Goal: Task Accomplishment & Management: Manage account settings

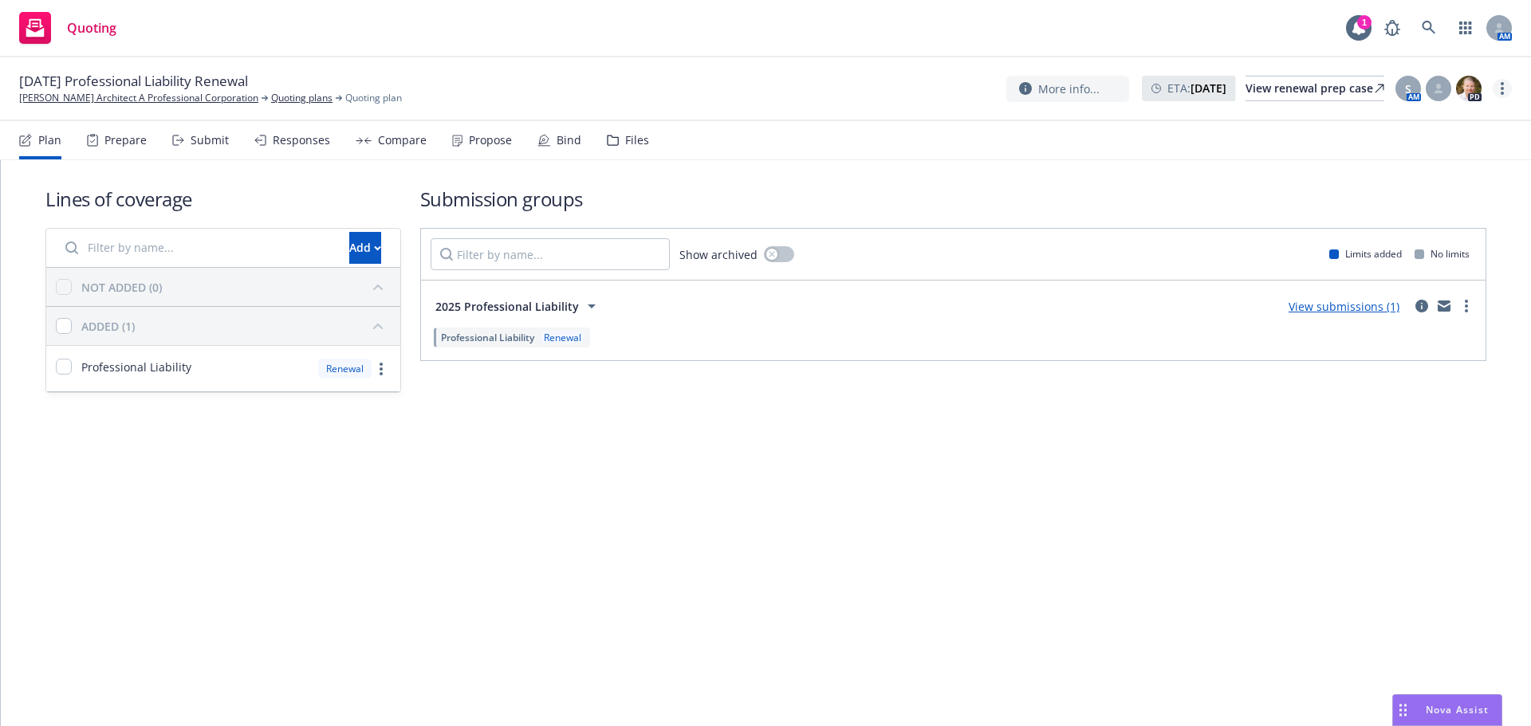
click at [1500, 92] on link "more" at bounding box center [1502, 88] width 19 height 19
drag, startPoint x: 1378, startPoint y: 246, endPoint x: 1361, endPoint y: 244, distance: 16.9
click at [1378, 246] on link "Archive quoting plan" at bounding box center [1422, 249] width 178 height 32
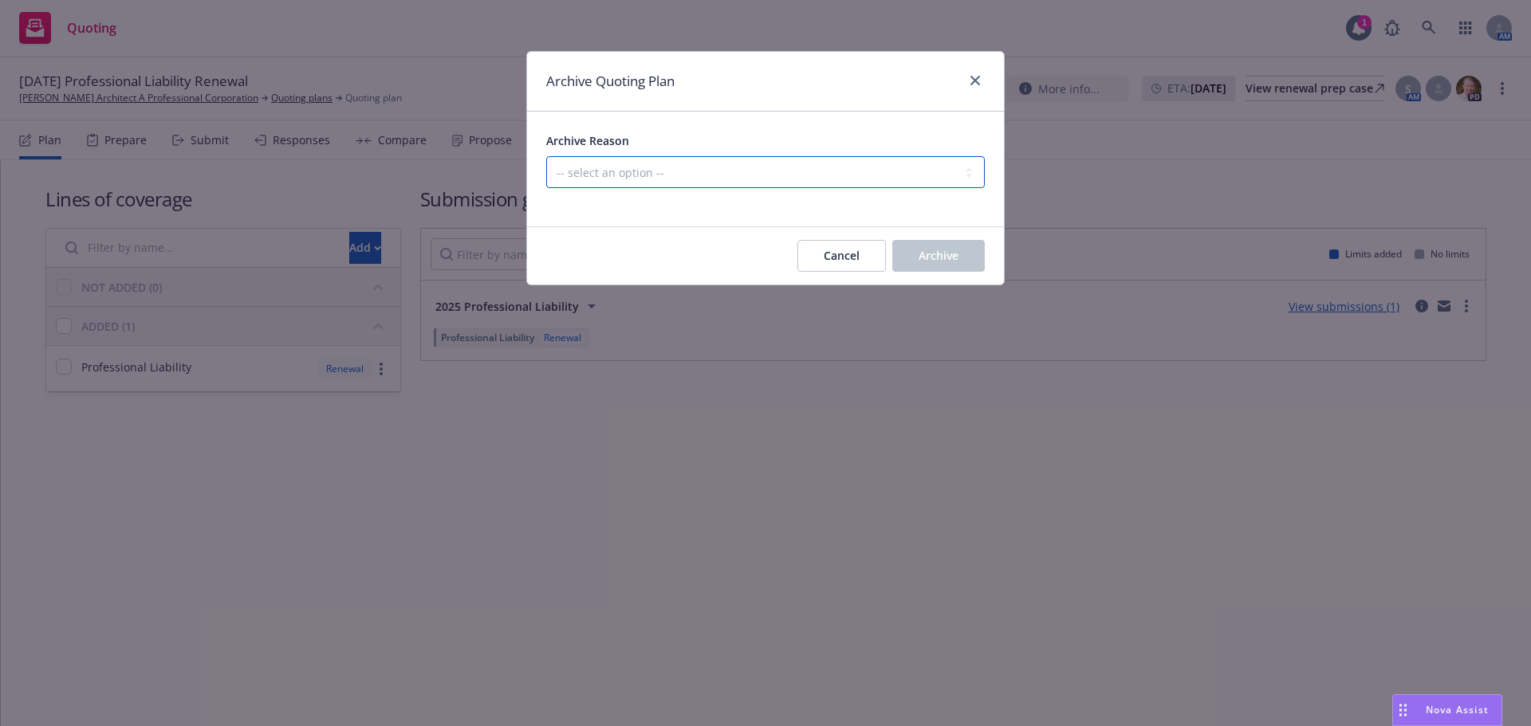
drag, startPoint x: 844, startPoint y: 181, endPoint x: 837, endPoint y: 187, distance: 10.2
click at [844, 181] on select "-- select an option -- All policies in this renewal plan are auto-renewed Creat…" at bounding box center [765, 172] width 439 height 32
select select "ARCHIVED_RENEWAL_CANCELED"
click at [546, 156] on select "-- select an option -- All policies in this renewal plan are auto-renewed Creat…" at bounding box center [765, 172] width 439 height 32
click at [963, 262] on button "Archive" at bounding box center [938, 256] width 93 height 32
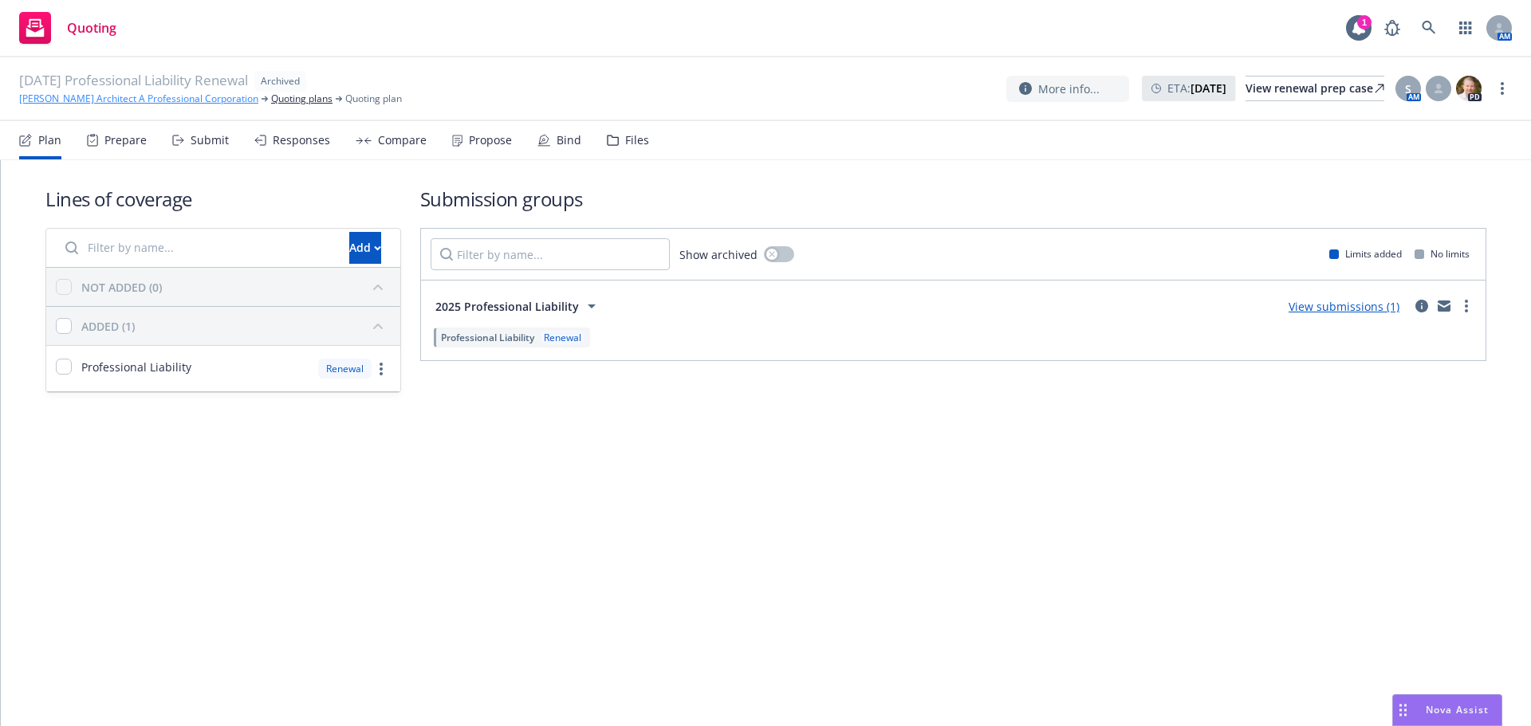
click at [187, 97] on link "Kenneth J Ungar Architect A Professional Corporation" at bounding box center [138, 99] width 239 height 14
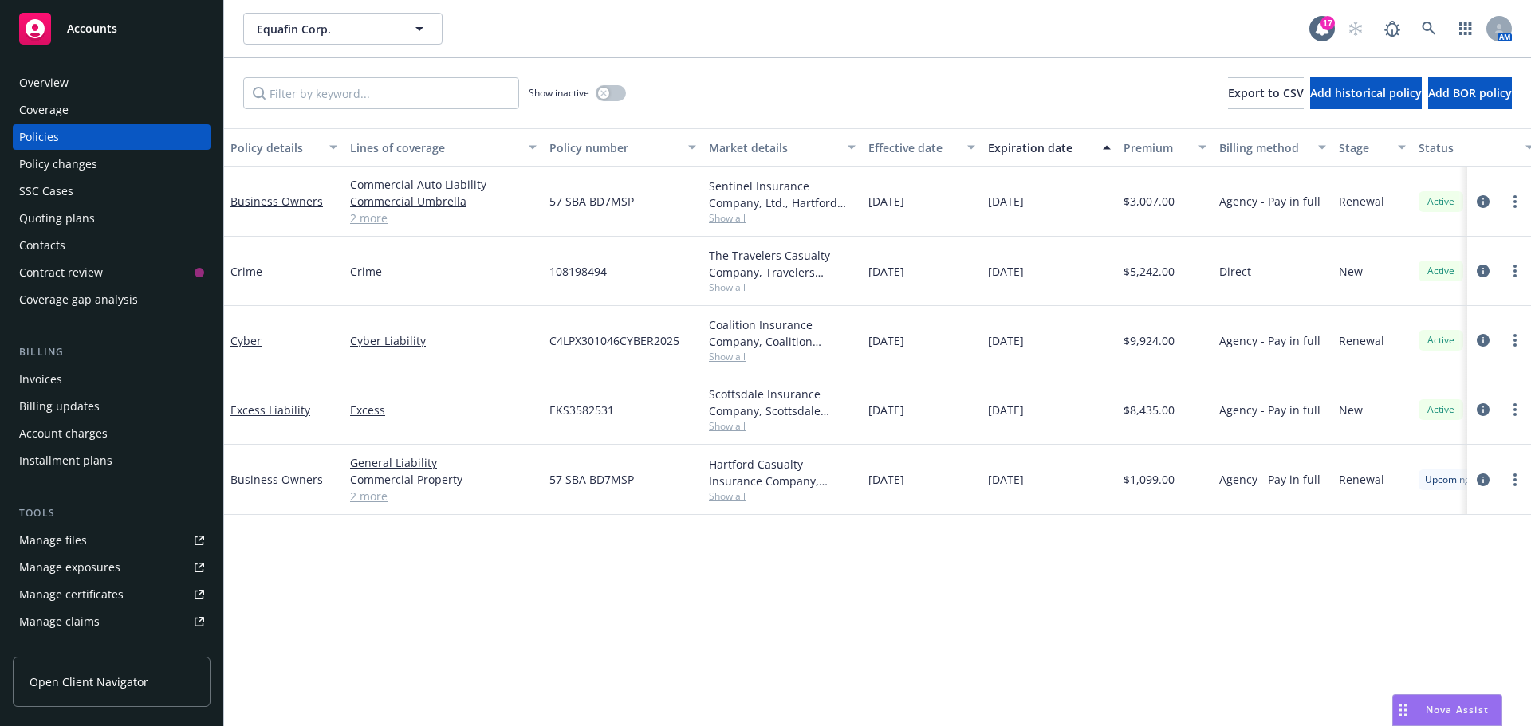
click at [101, 88] on div "Overview" at bounding box center [111, 83] width 185 height 26
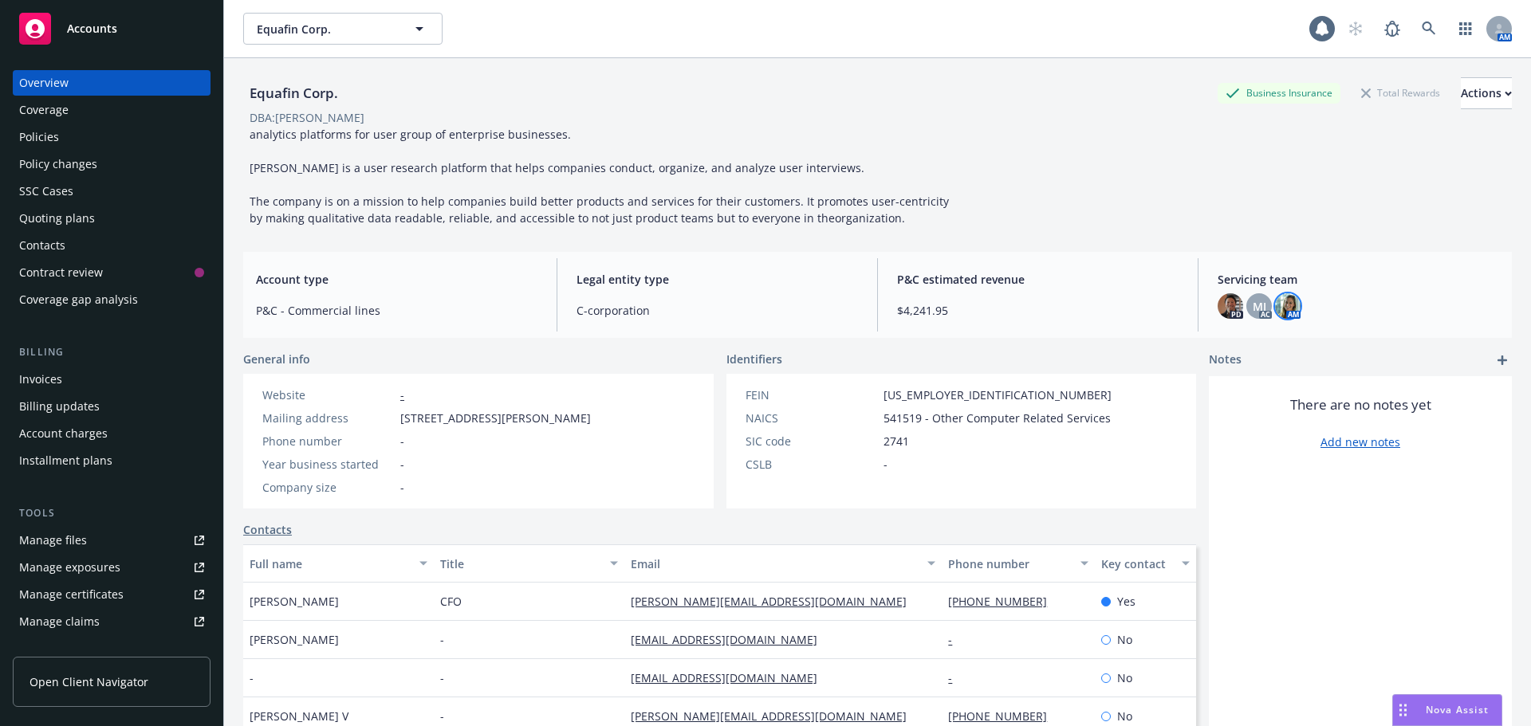
click at [1281, 313] on img at bounding box center [1288, 306] width 26 height 26
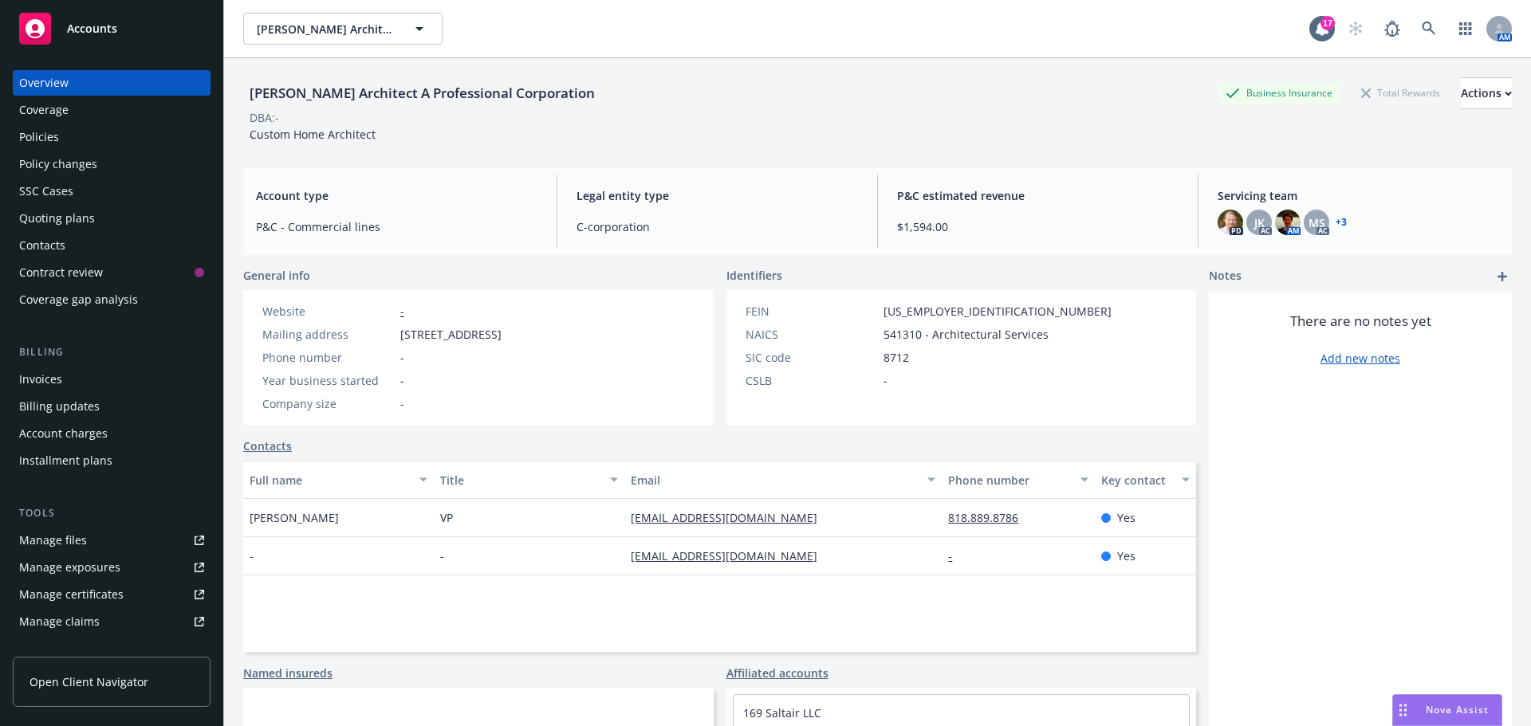
click at [72, 146] on div "Policies" at bounding box center [111, 137] width 185 height 26
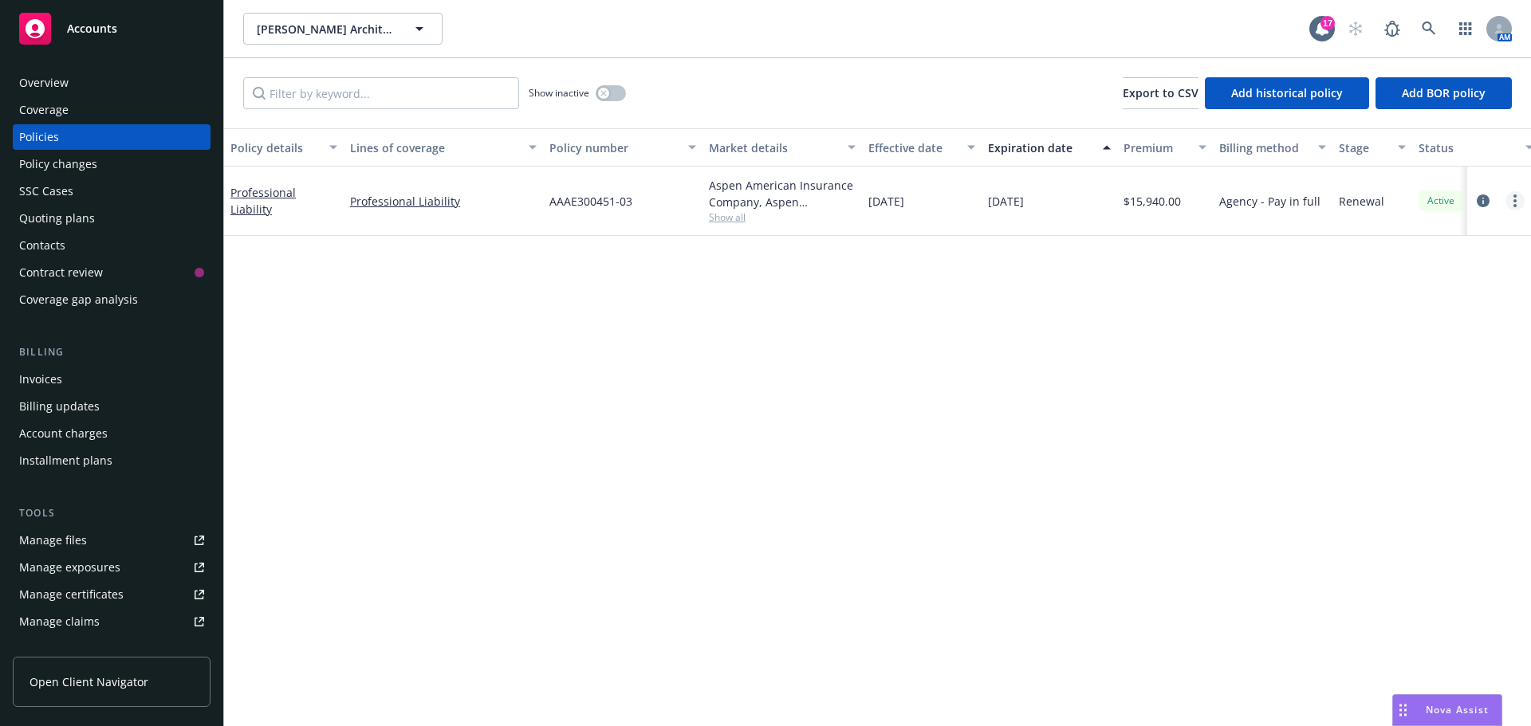
click at [1515, 195] on circle "more" at bounding box center [1515, 196] width 3 height 3
click at [1407, 298] on link "End policy" at bounding box center [1430, 297] width 187 height 32
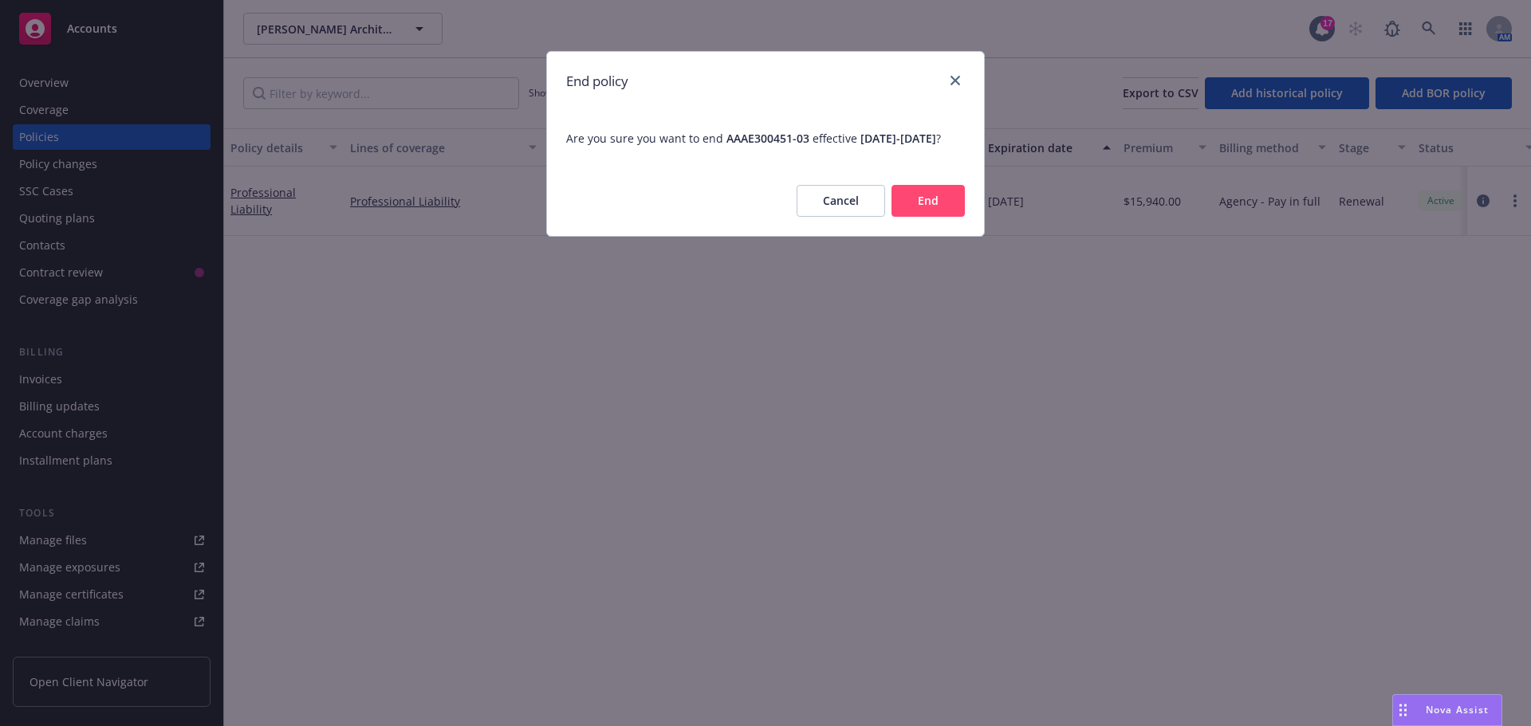
click at [916, 213] on button "End" at bounding box center [928, 201] width 73 height 32
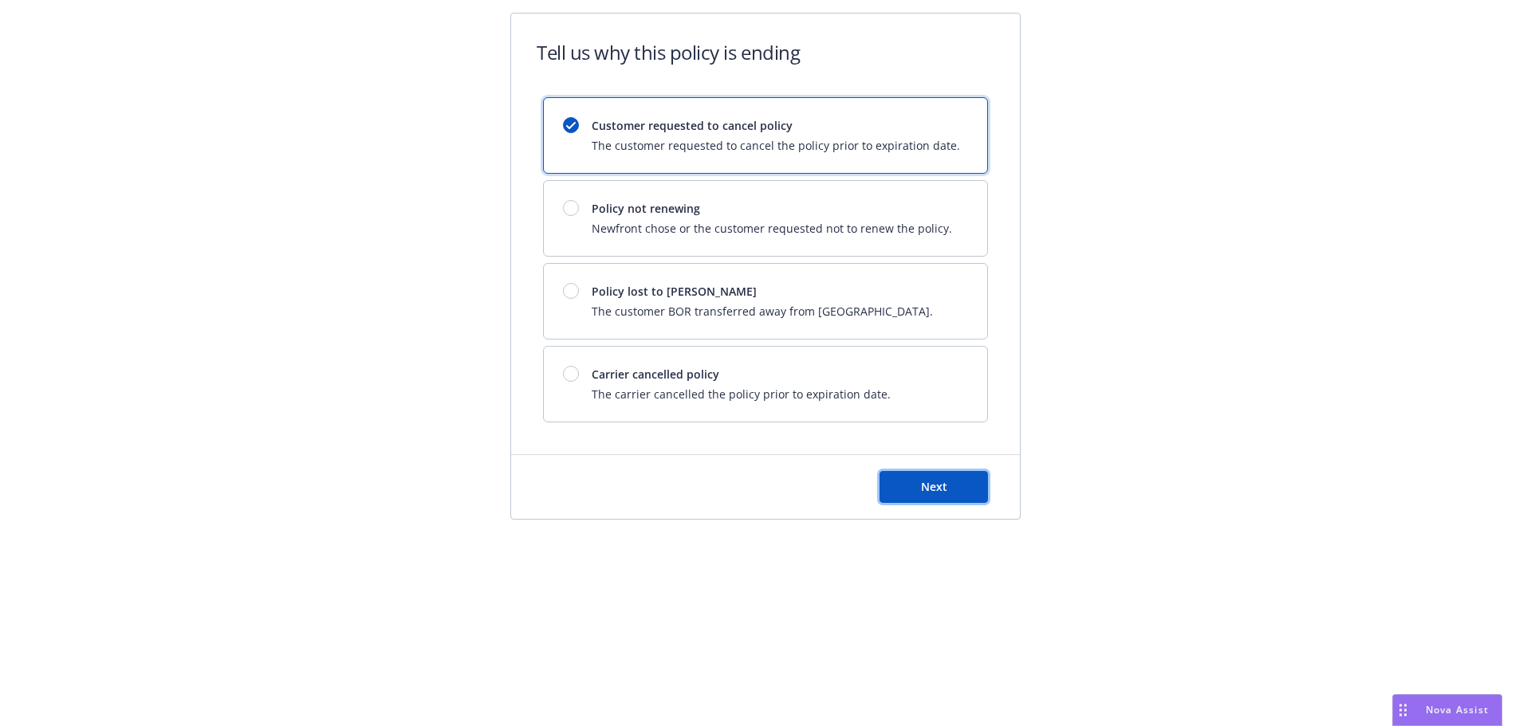
click at [938, 494] on span "Next" at bounding box center [934, 486] width 26 height 15
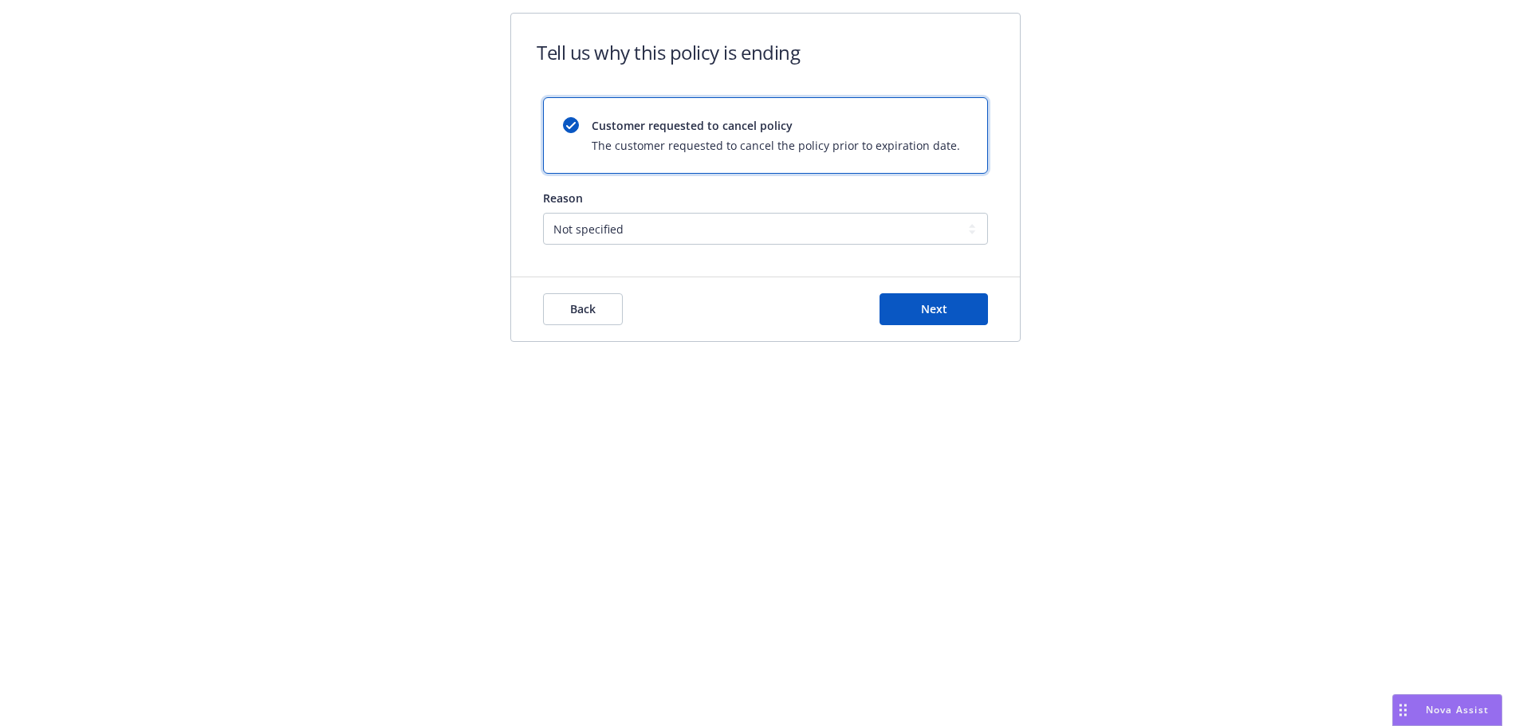
click at [936, 493] on div "Tell us why this policy is ending Customer requested to cancel policy The custo…" at bounding box center [765, 363] width 1531 height 726
click at [735, 205] on div "Reason" at bounding box center [765, 198] width 445 height 17
click at [737, 222] on select "Not specified Service Pricing Buyer change M&A, Bankruptcy, or Out of business …" at bounding box center [765, 229] width 445 height 32
select select "Pricing"
click at [543, 213] on select "Not specified Service Pricing Buyer change M&A, Bankruptcy, or Out of business …" at bounding box center [765, 229] width 445 height 32
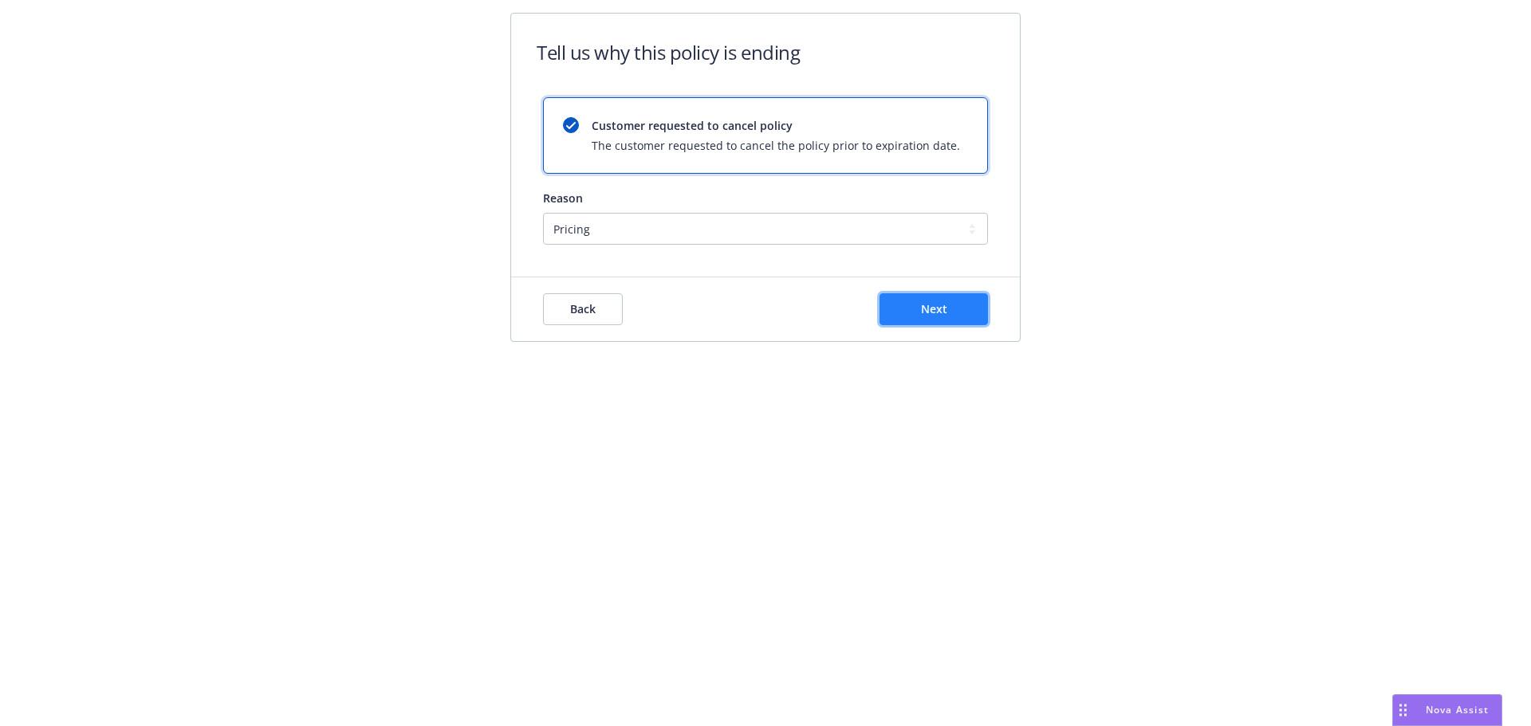
click at [939, 302] on span "Next" at bounding box center [934, 308] width 26 height 15
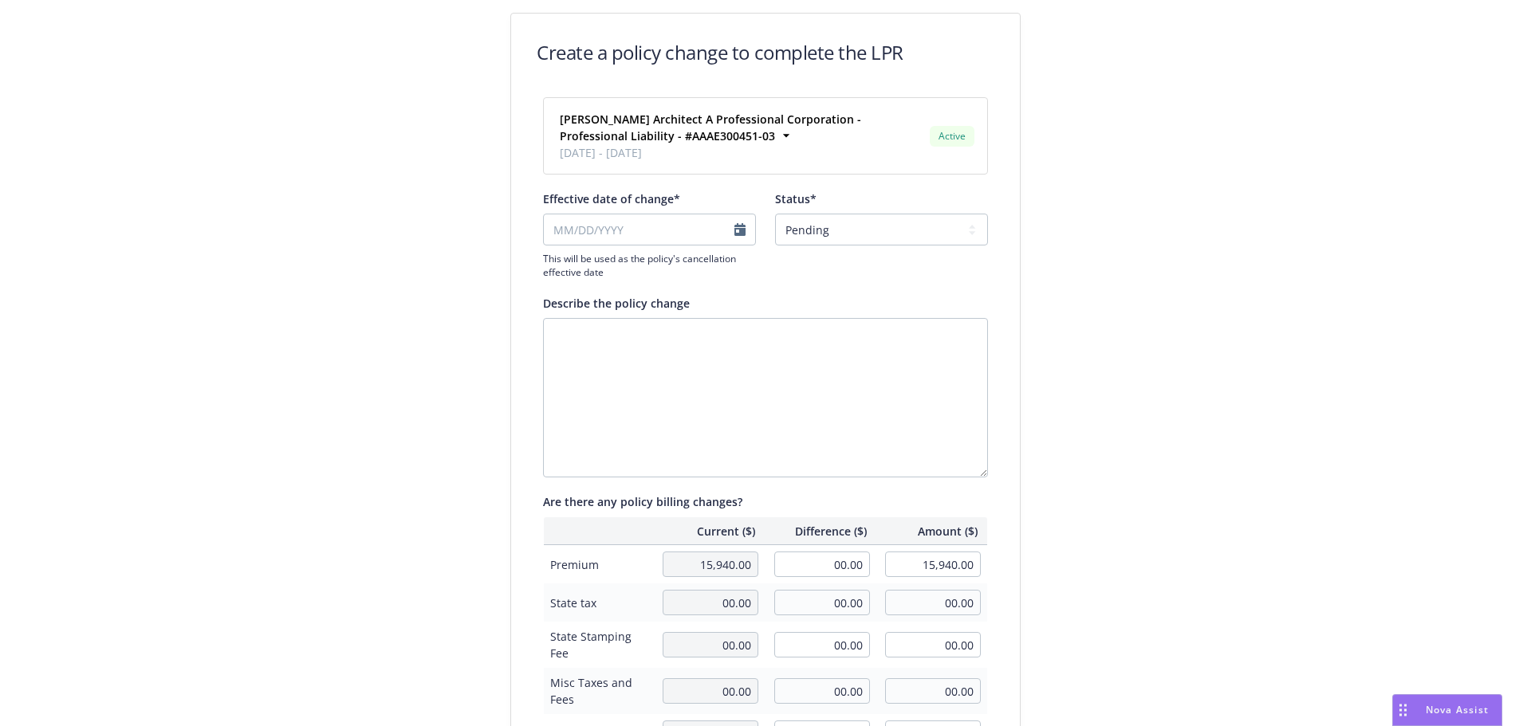
click at [751, 231] on div "Effective date of change* This will be used as the policy's cancellation effect…" at bounding box center [765, 235] width 445 height 89
click at [725, 230] on input "Effective date of change*" at bounding box center [649, 230] width 213 height 32
select select "August"
select select "2025"
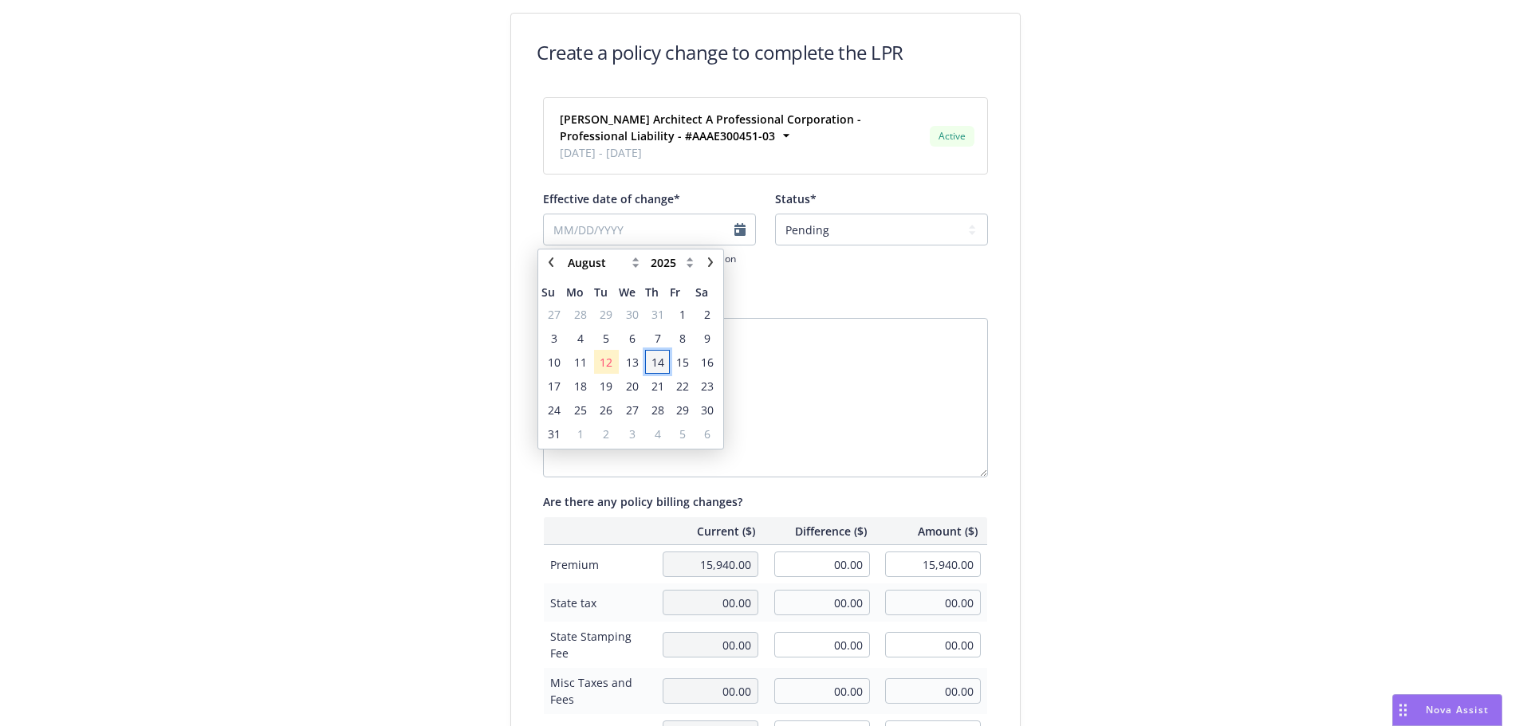
click at [654, 365] on span "14" at bounding box center [658, 362] width 13 height 17
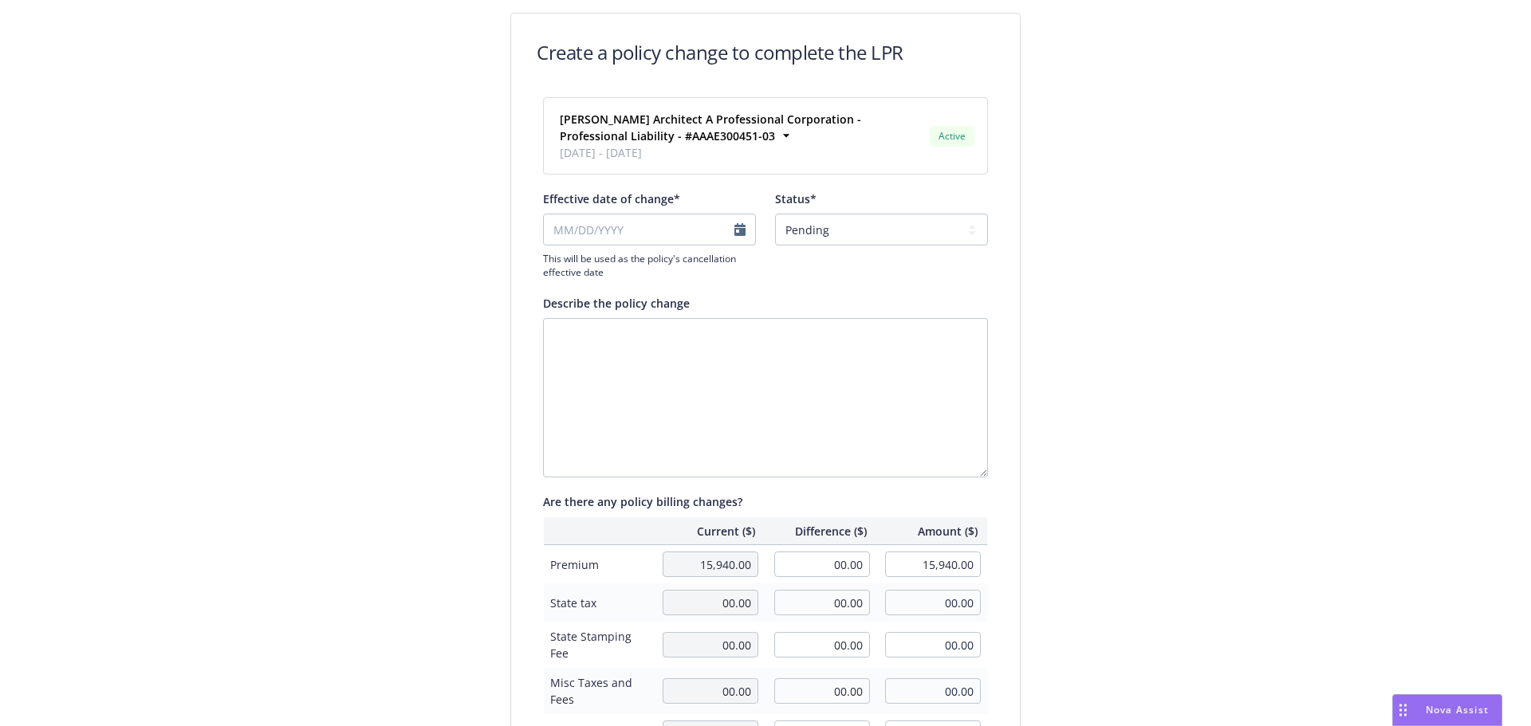
type input "08/14/2025"
click at [876, 241] on select "Pending Confirmed" at bounding box center [881, 230] width 213 height 32
select select "Confirmed"
click at [775, 214] on select "Pending Confirmed" at bounding box center [881, 230] width 213 height 32
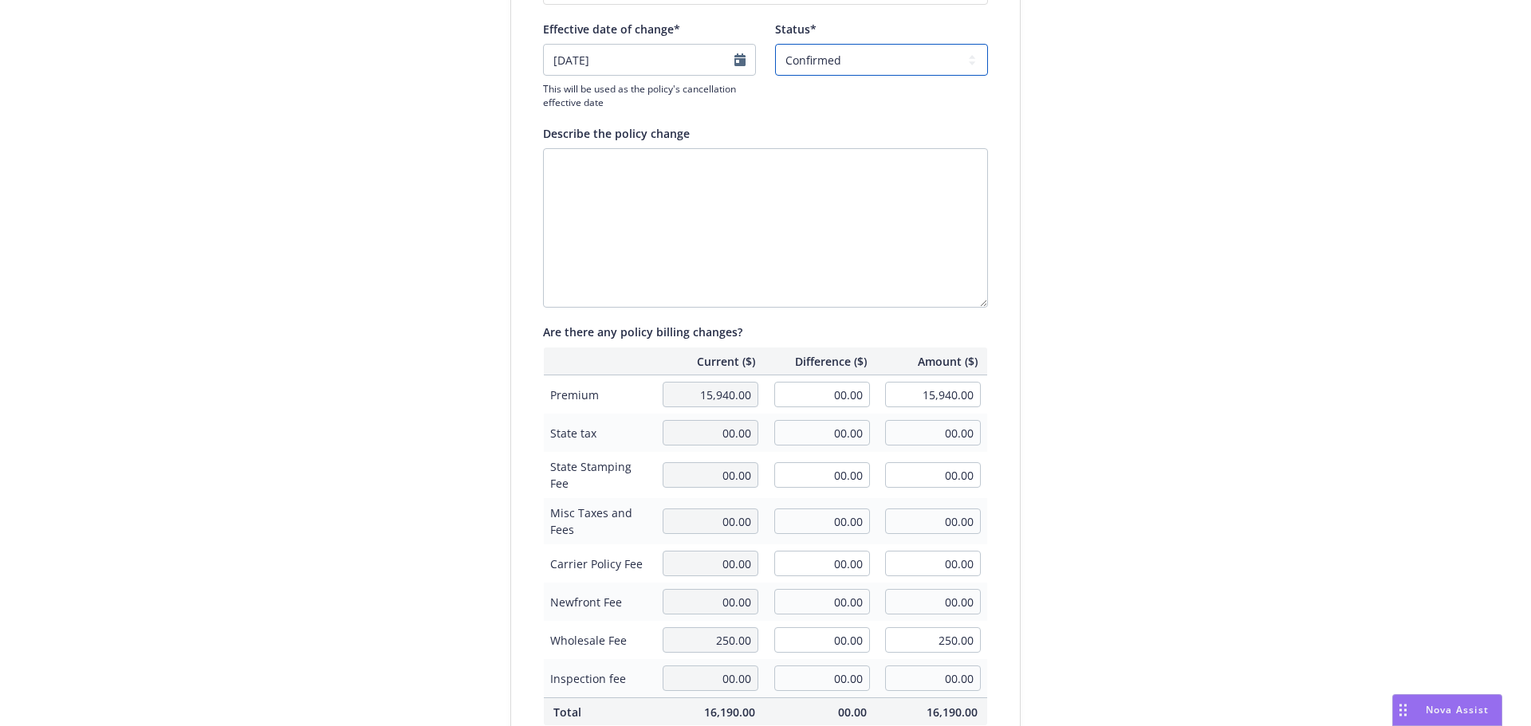
scroll to position [384, 0]
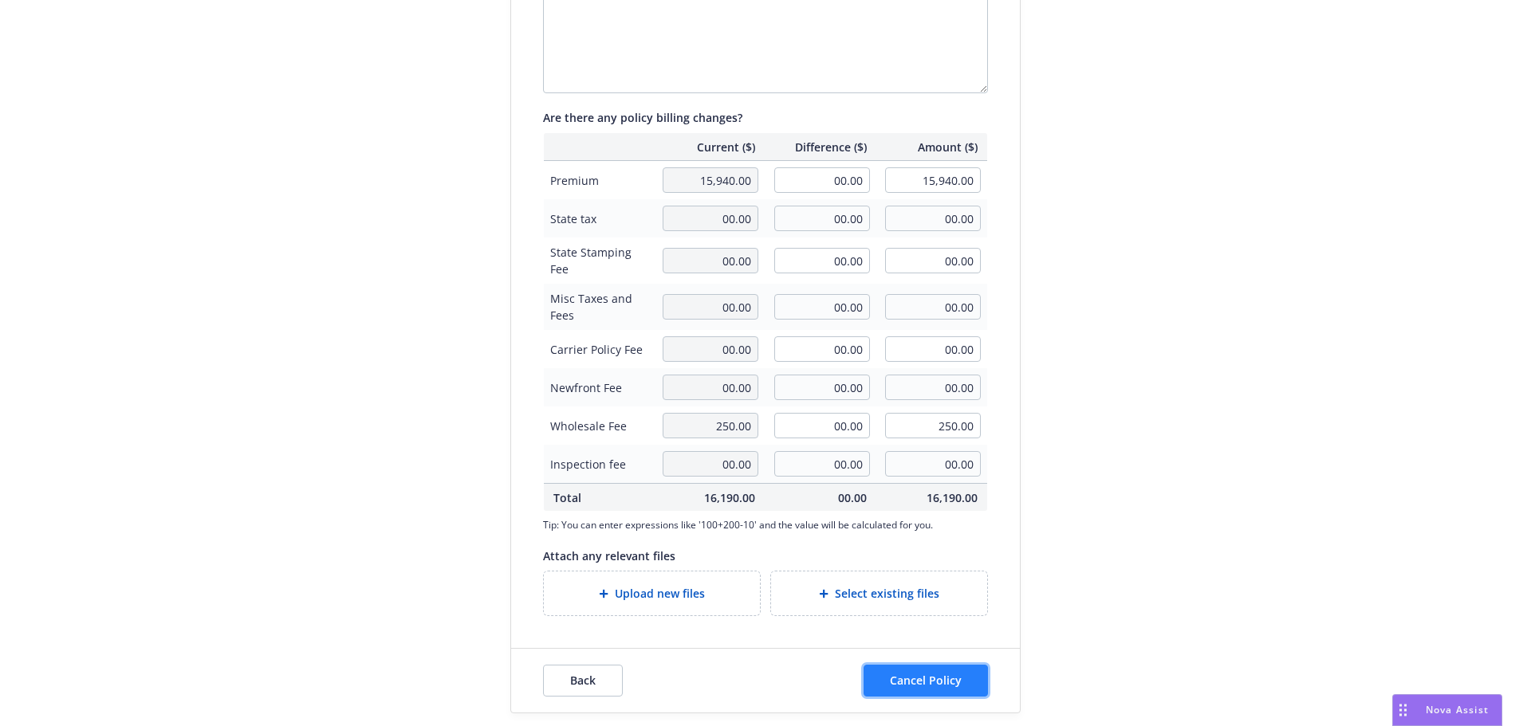
click at [943, 672] on button "Cancel Policy" at bounding box center [926, 681] width 124 height 32
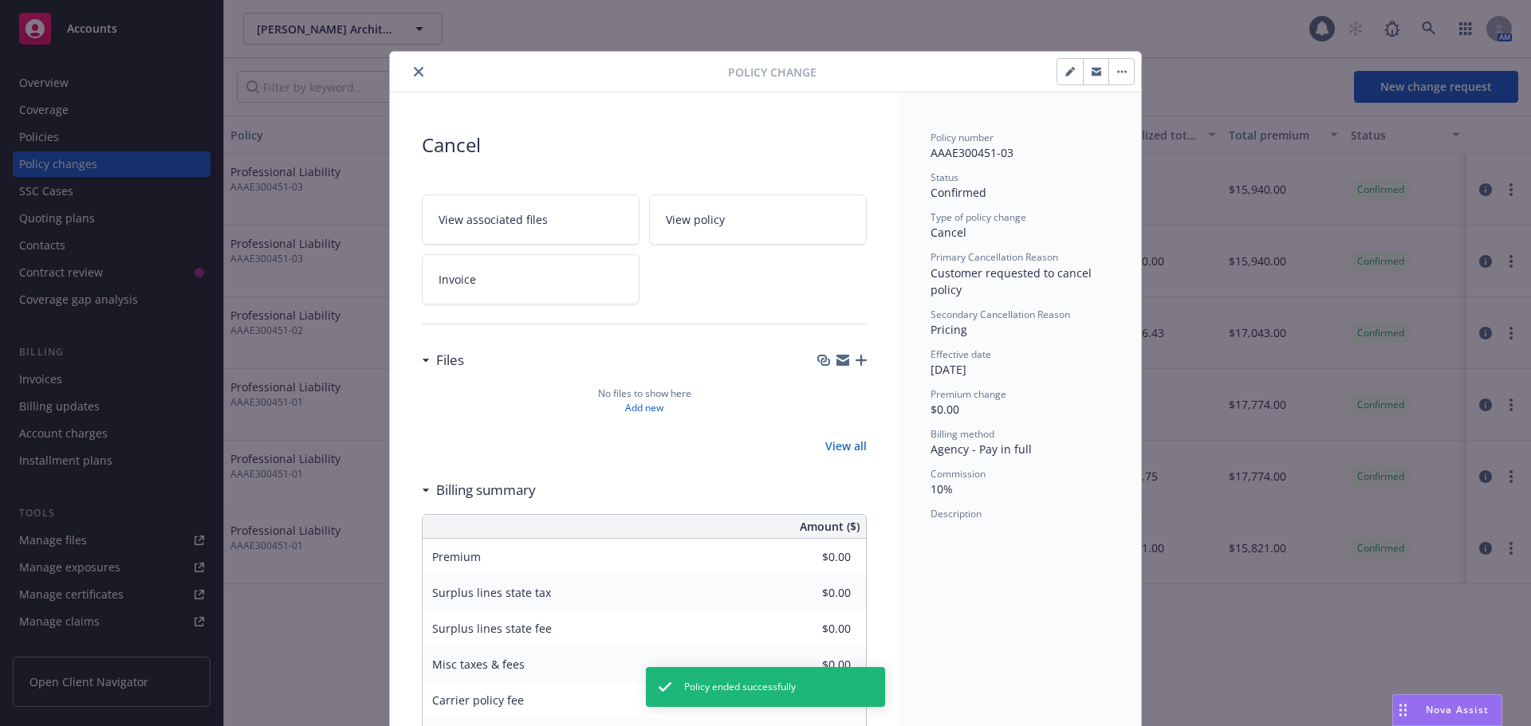
scroll to position [41, 0]
